Goal: Communication & Community: Answer question/provide support

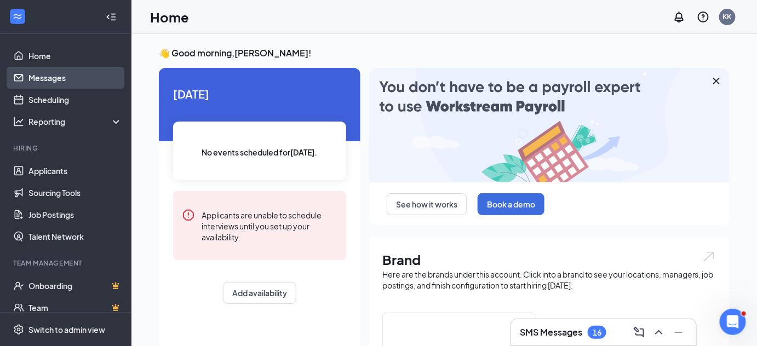
click at [51, 74] on link "Messages" at bounding box center [75, 78] width 94 height 22
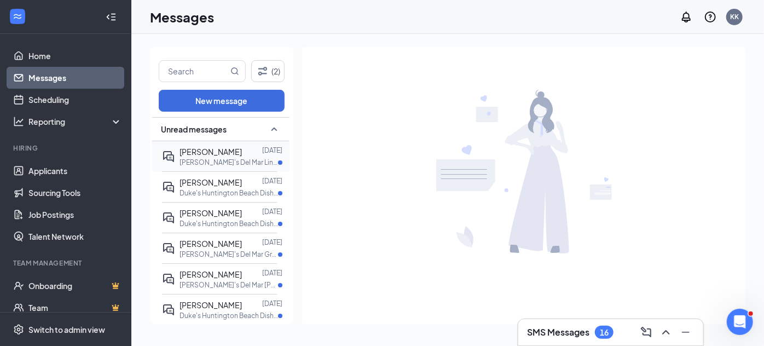
click at [219, 158] on p "[PERSON_NAME]'s Del Mar Line Cooks! at [PERSON_NAME]'s Del Mar" at bounding box center [229, 162] width 99 height 9
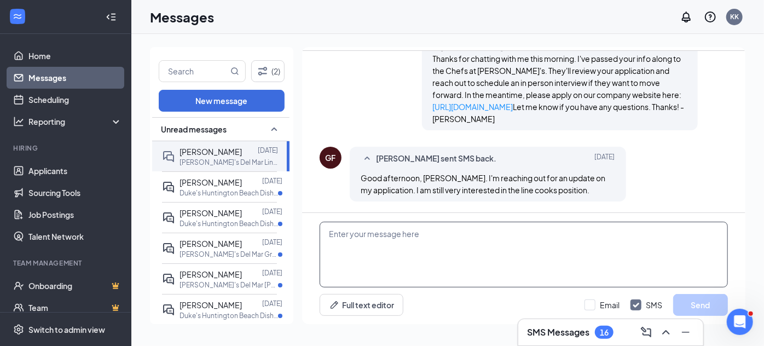
scroll to position [460, 0]
click at [433, 246] on textarea at bounding box center [524, 255] width 409 height 66
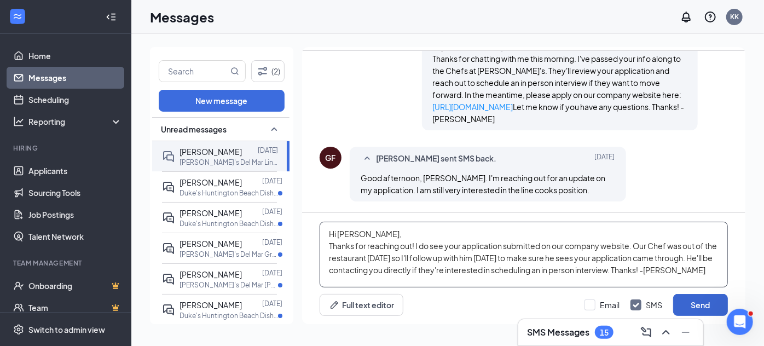
type textarea "Hi [PERSON_NAME], Thanks for reaching out! I do see your application submitted …"
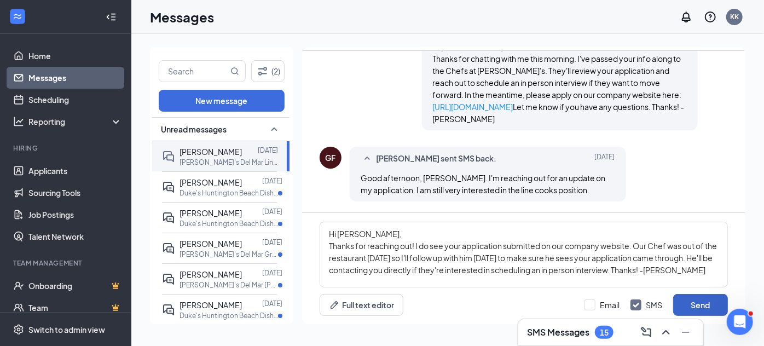
click at [697, 303] on button "Send" at bounding box center [701, 305] width 55 height 22
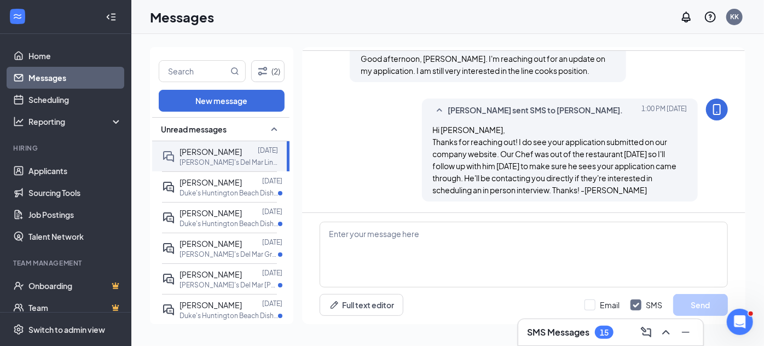
scroll to position [579, 0]
click at [66, 59] on link "Home" at bounding box center [75, 56] width 94 height 22
